Goal: Information Seeking & Learning: Understand process/instructions

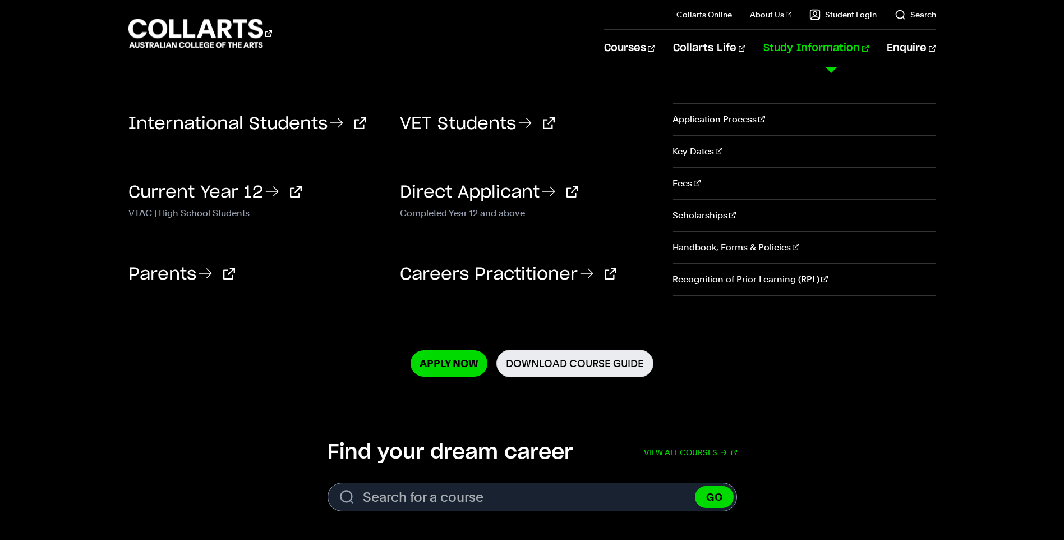
click at [829, 47] on link "Study Information" at bounding box center [815, 48] width 105 height 37
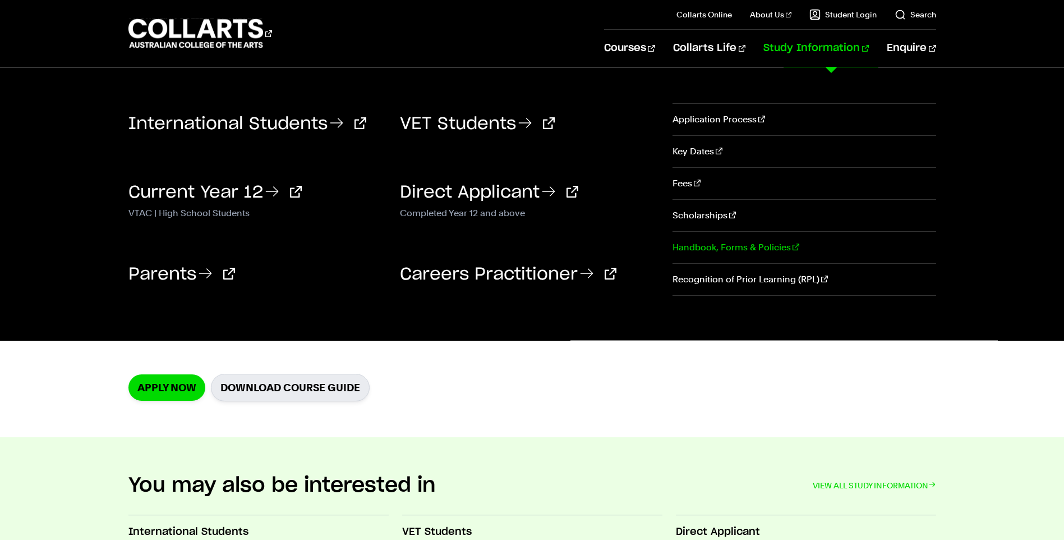
click at [738, 247] on link "Handbook, Forms & Policies" at bounding box center [804, 247] width 263 height 31
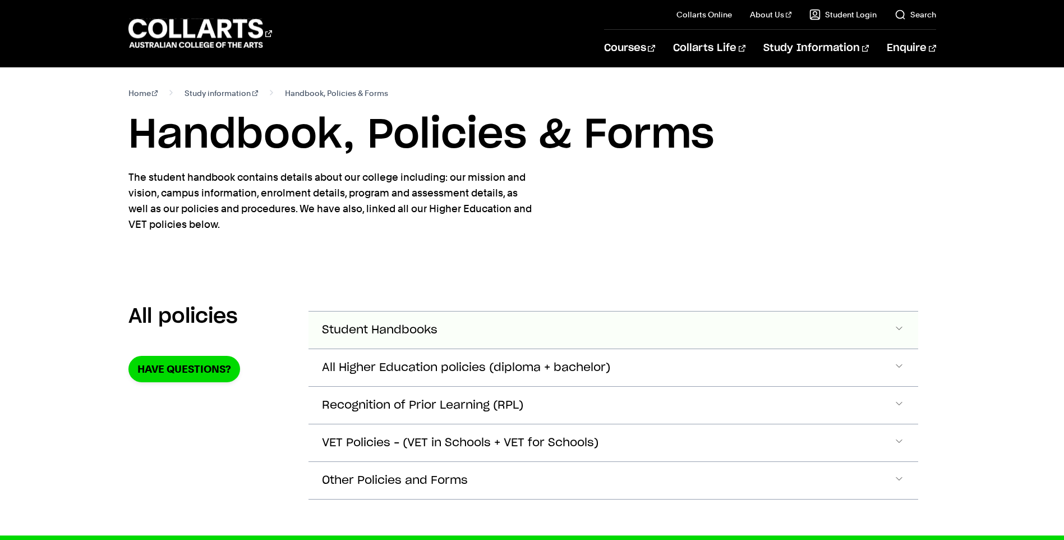
click at [382, 328] on span "Student Handbooks" at bounding box center [380, 330] width 116 height 13
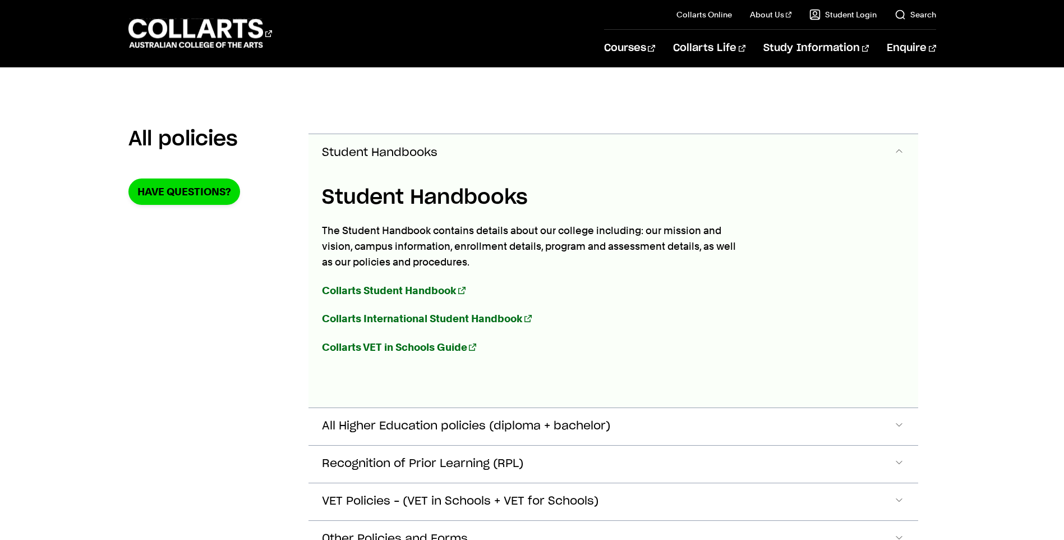
scroll to position [210, 0]
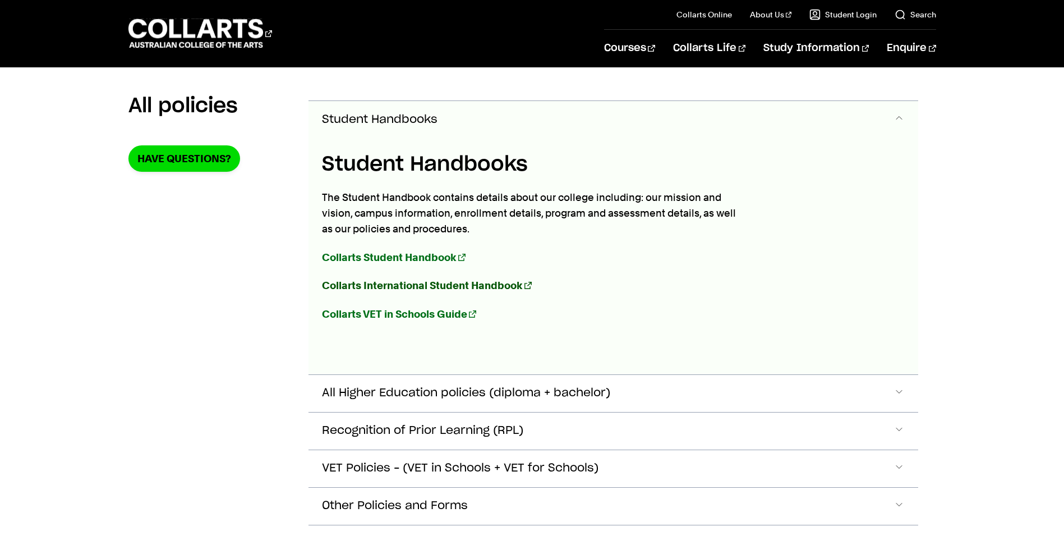
click at [385, 286] on strong "Collarts International Student Handbook" at bounding box center [422, 285] width 201 height 12
click at [478, 393] on span "All Higher Education policies (diploma + bachelor)" at bounding box center [466, 393] width 288 height 13
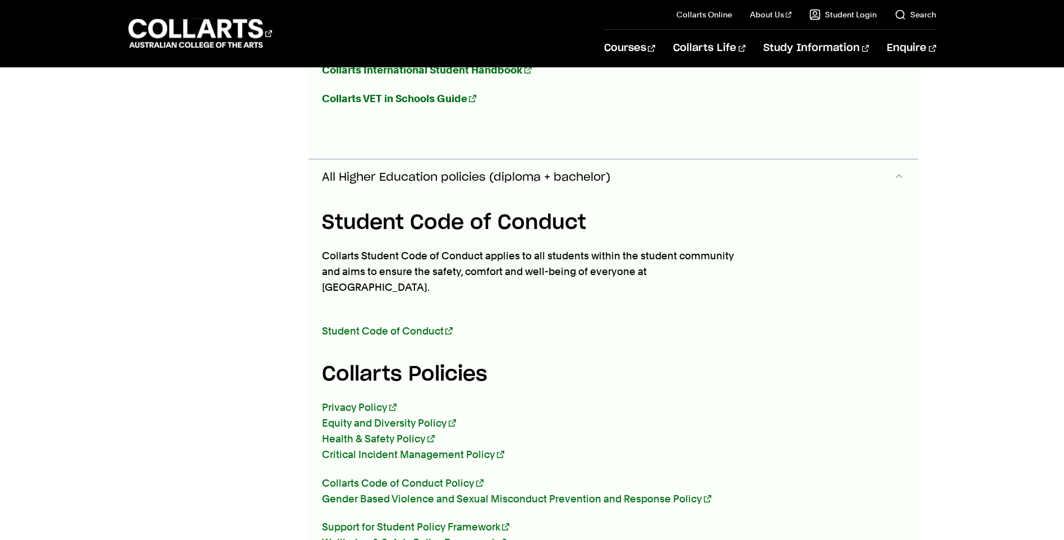
scroll to position [484, 0]
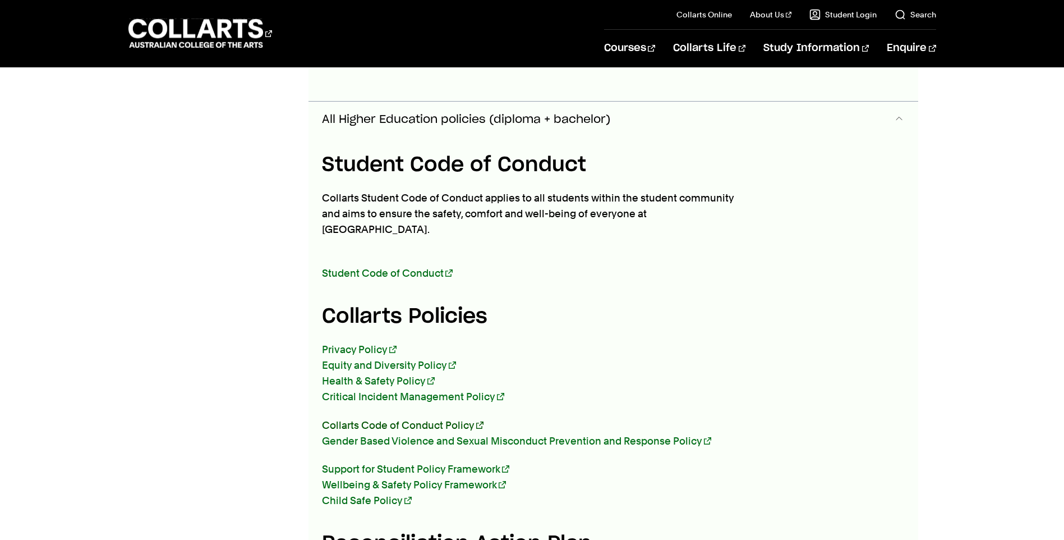
click at [442, 419] on link "Collarts Code of Conduct Policy" at bounding box center [403, 425] width 162 height 12
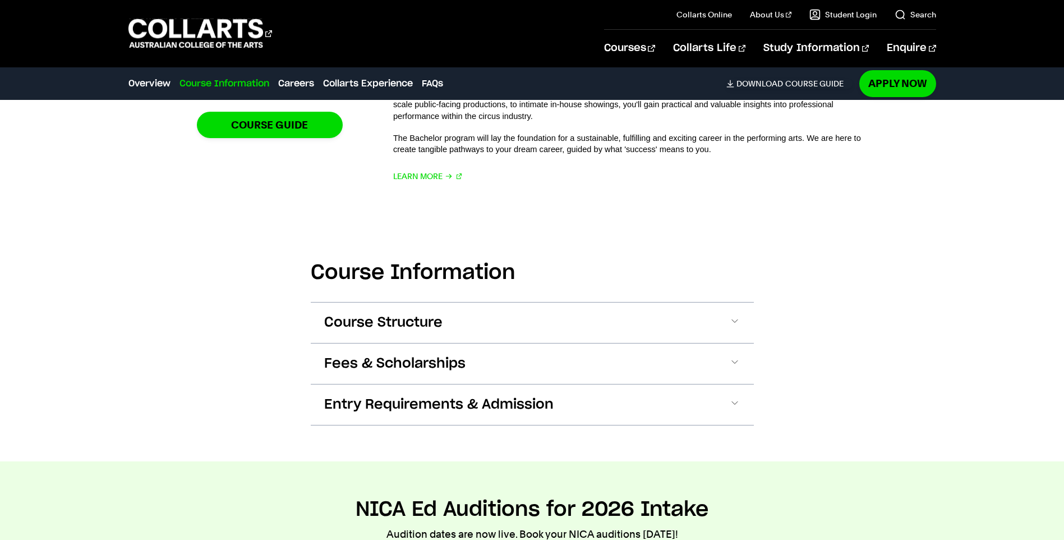
scroll to position [898, 0]
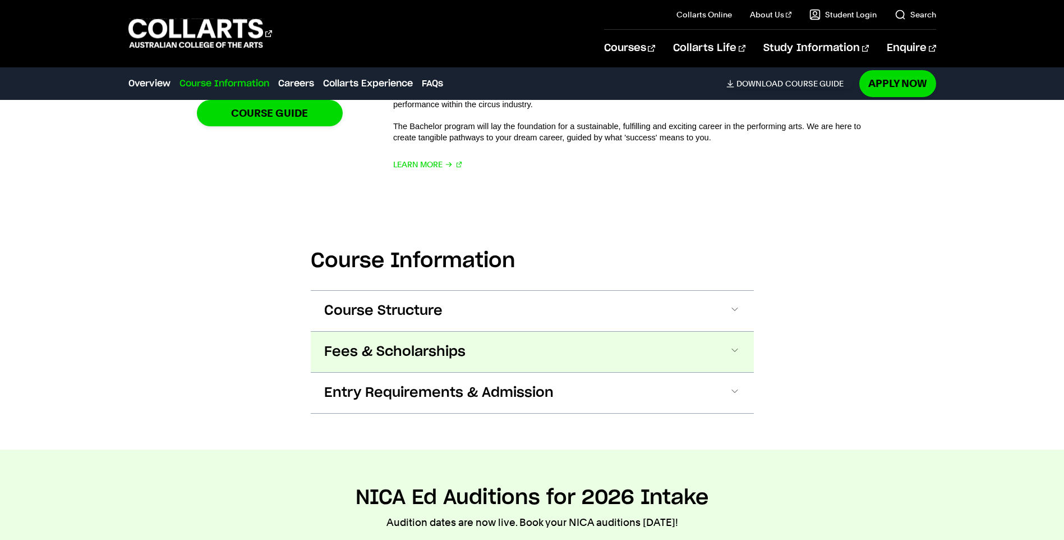
click at [338, 351] on span "Fees & Scholarships" at bounding box center [394, 352] width 141 height 18
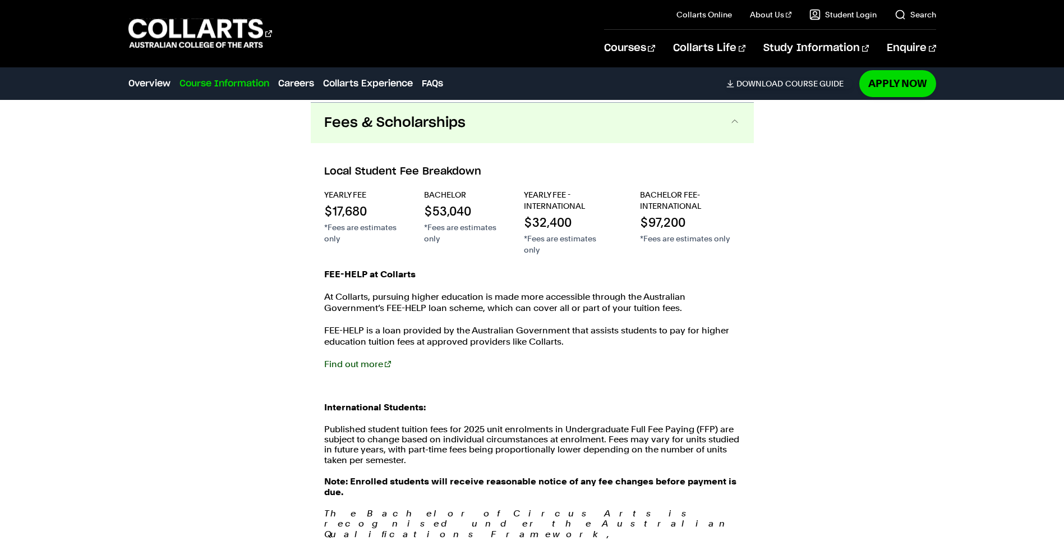
scroll to position [1128, 0]
